Goal: Find specific page/section: Find specific page/section

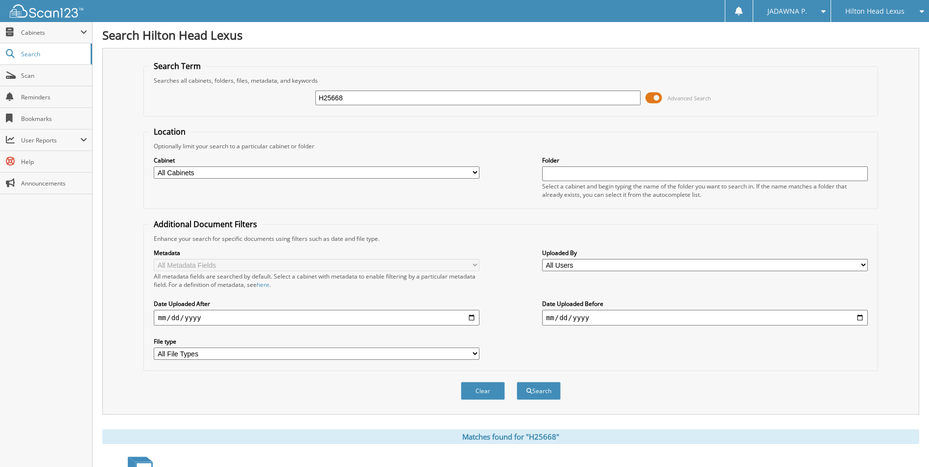
click at [889, 10] on span "Hilton Head Lexus" at bounding box center [874, 11] width 59 height 6
click at [886, 31] on link "Chatham Parkway Lexus" at bounding box center [880, 35] width 98 height 26
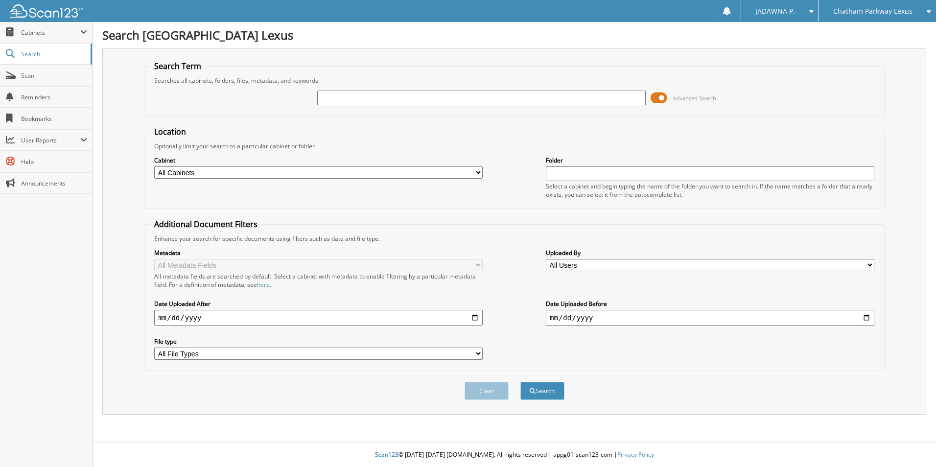
click at [346, 99] on input "text" at bounding box center [481, 98] width 329 height 15
type input "l25829"
click at [544, 395] on button "Search" at bounding box center [542, 391] width 44 height 18
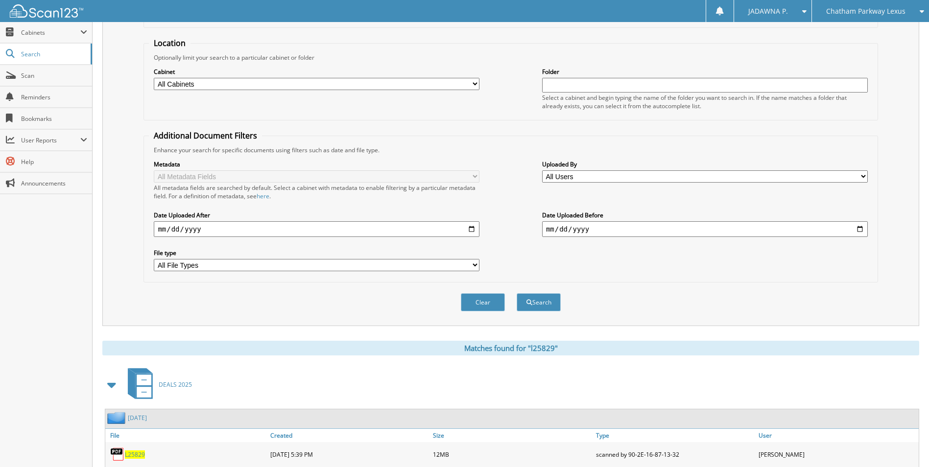
scroll to position [135, 0]
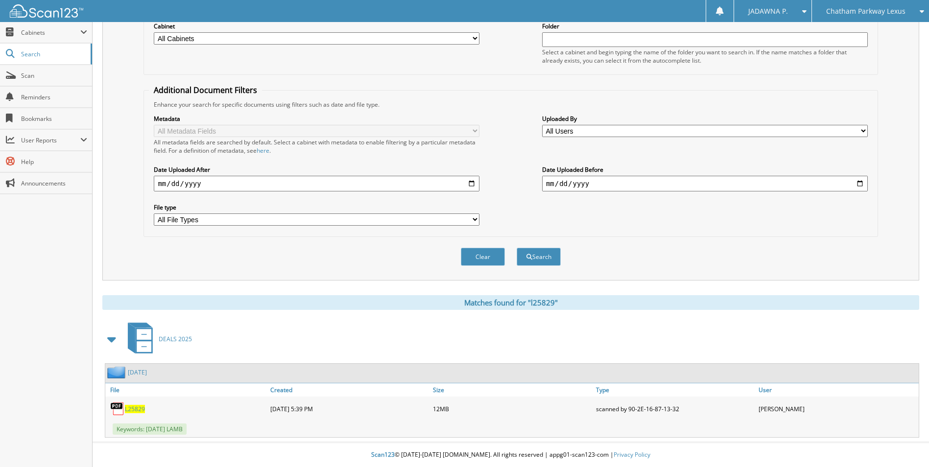
click at [136, 405] on span "L25829" at bounding box center [135, 409] width 20 height 8
